Goal: Navigation & Orientation: Find specific page/section

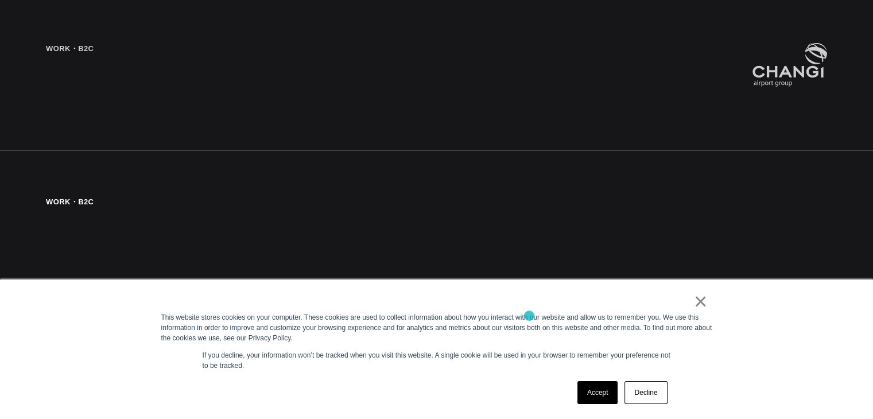
scroll to position [1959, 0]
click at [699, 301] on link "×" at bounding box center [701, 301] width 14 height 10
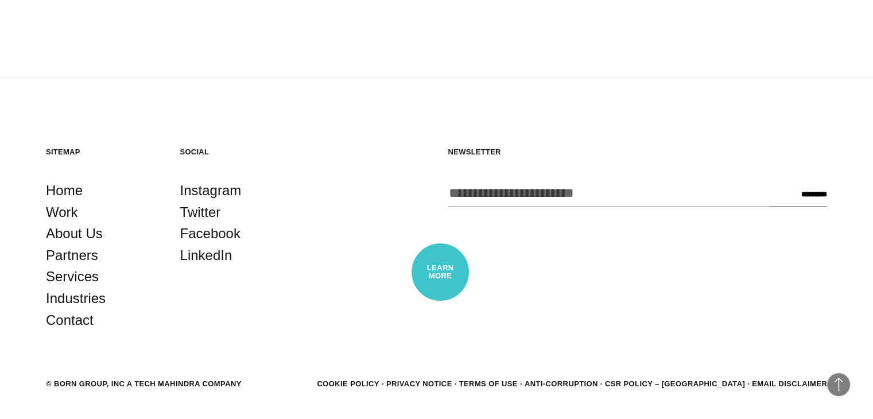
scroll to position [3109, 0]
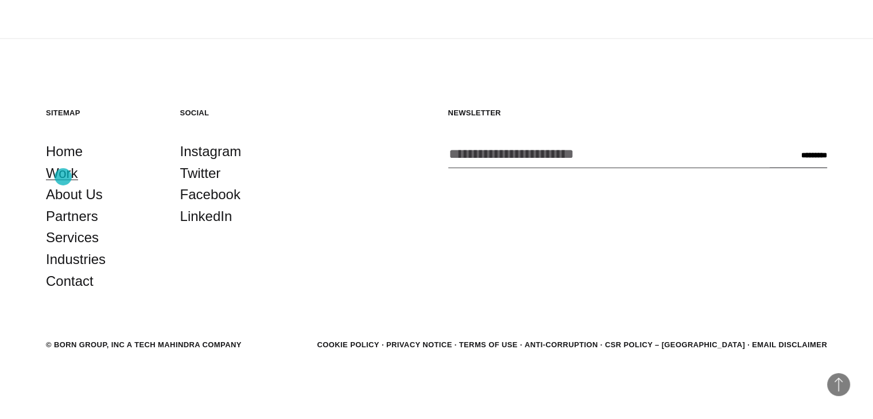
click at [63, 177] on link "Work" at bounding box center [62, 173] width 32 height 22
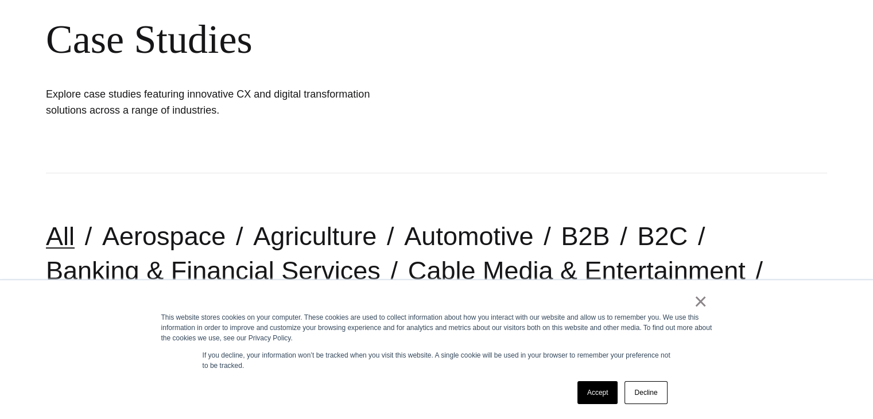
scroll to position [315, 0]
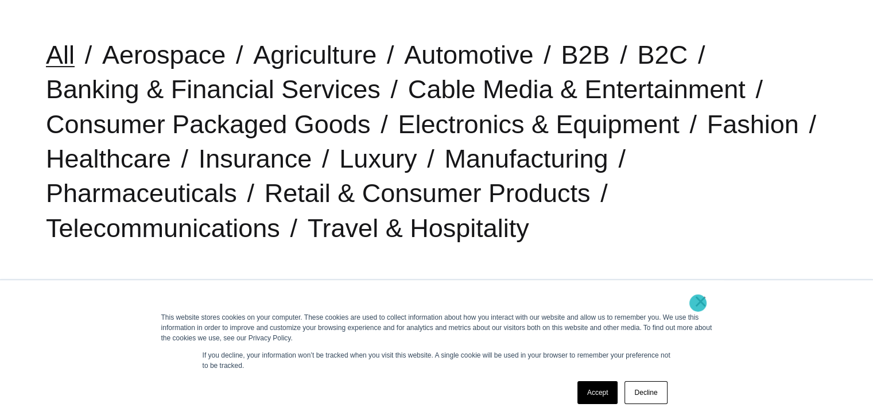
click at [698, 303] on link "×" at bounding box center [701, 301] width 14 height 10
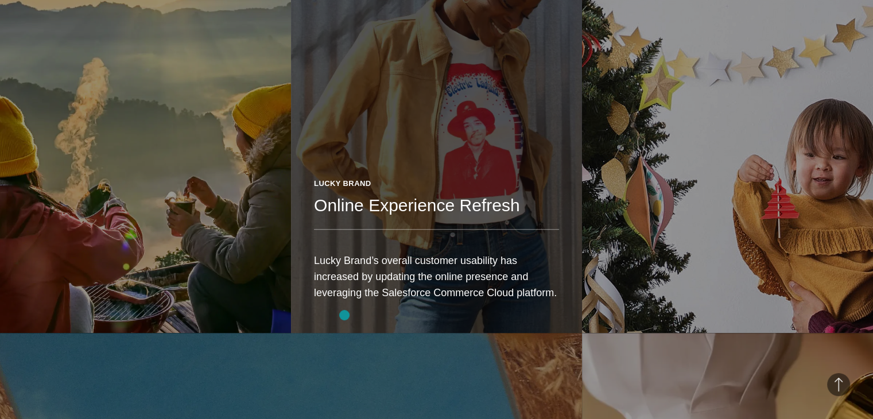
scroll to position [1255, 0]
